Goal: Find specific page/section: Find specific page/section

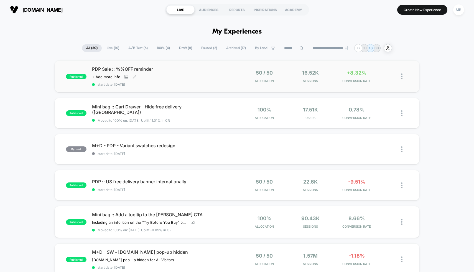
click at [209, 76] on div "PDP Sale :: %%OFF reminder Click to view images Click to edit experience detail…" at bounding box center [164, 76] width 145 height 20
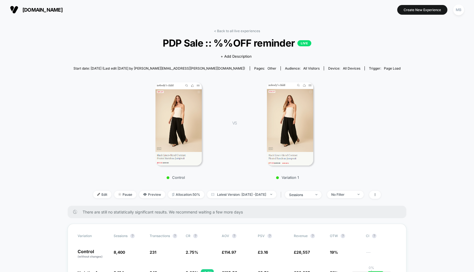
click at [229, 30] on link "< Back to all live experiences" at bounding box center [237, 31] width 46 height 4
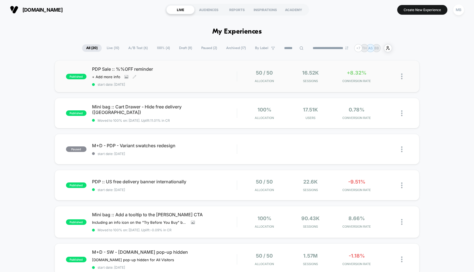
click at [206, 74] on div "PDP Sale :: %%OFF reminder Click to view images Click to edit experience detail…" at bounding box center [164, 76] width 145 height 20
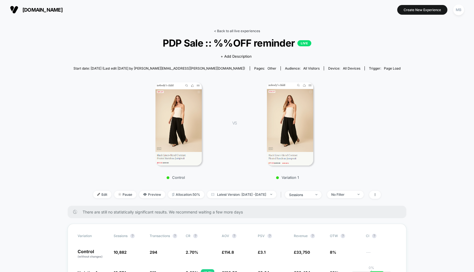
click at [227, 30] on link "< Back to all live experiences" at bounding box center [237, 31] width 46 height 4
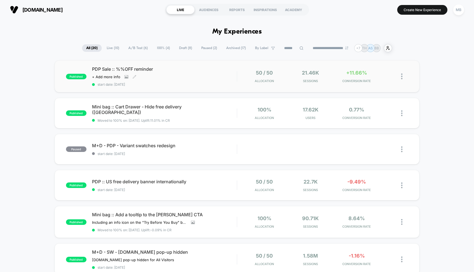
click at [213, 73] on div "PDP Sale :: %%OFF reminder Click to view images Click to edit experience detail…" at bounding box center [164, 76] width 145 height 20
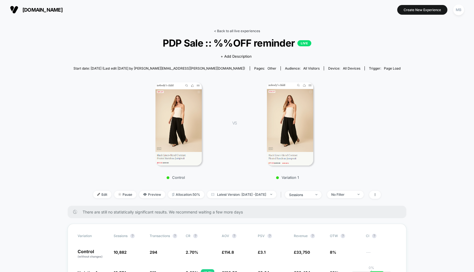
click at [225, 29] on link "< Back to all live experiences" at bounding box center [237, 31] width 46 height 4
